Goal: Task Accomplishment & Management: Manage account settings

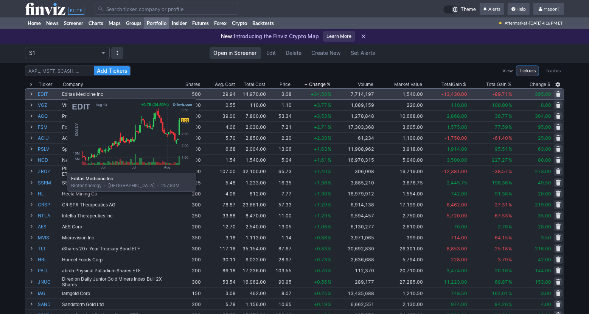
click at [47, 94] on link "EDIT" at bounding box center [49, 94] width 23 height 11
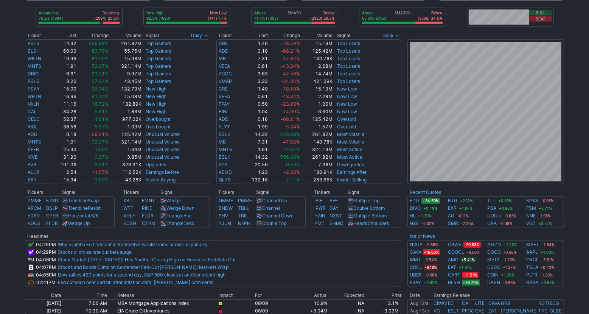
scroll to position [119, 0]
click at [576, 211] on div "Advancing 76.2% (7884) Declining (2094) 20.2% New High 92.3% (1693) New Low (14…" at bounding box center [294, 187] width 589 height 525
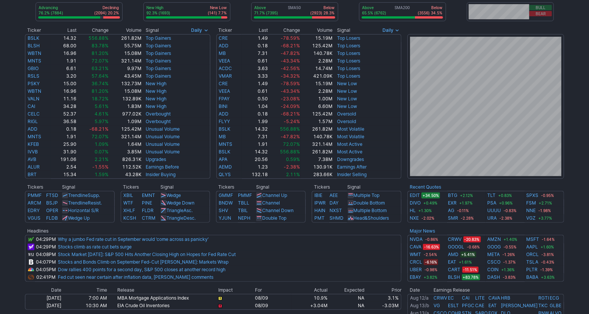
scroll to position [0, 0]
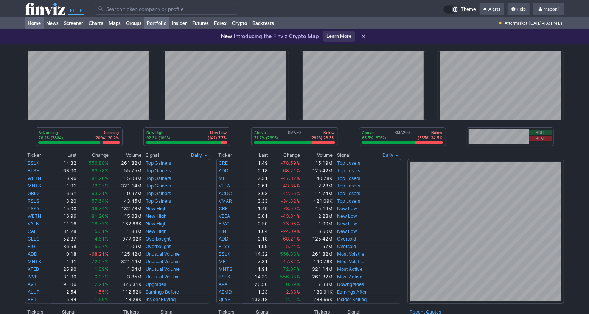
click at [165, 24] on link "Portfolio" at bounding box center [156, 22] width 25 height 11
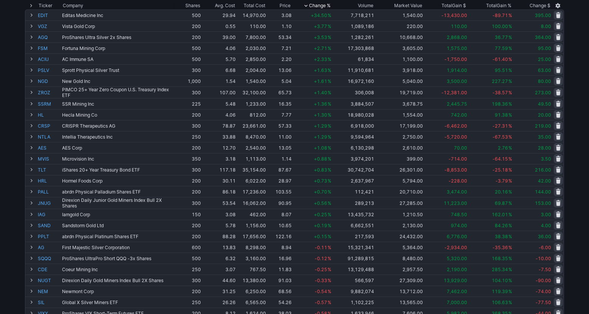
scroll to position [84, 0]
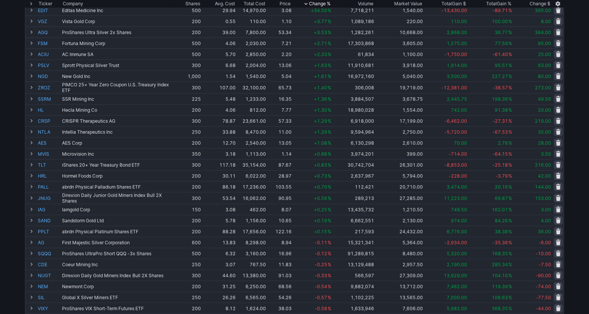
click at [583, 68] on div "Add Tickers View Tickers Trades Ticker Company Shares Avg. Cost Total Cost Pric…" at bounding box center [294, 217] width 589 height 479
drag, startPoint x: 582, startPoint y: 96, endPoint x: 573, endPoint y: 107, distance: 13.8
click at [582, 96] on div "Add Tickers View Tickers Trades Ticker Company Shares Avg. Cost Total Cost Pric…" at bounding box center [294, 217] width 589 height 479
click at [585, 94] on div "Add Tickers View Tickers Trades Ticker Company Shares Avg. Cost Total Cost Pric…" at bounding box center [294, 217] width 589 height 479
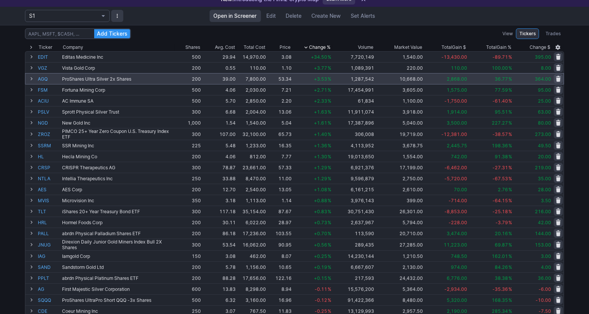
scroll to position [0, 0]
